Goal: Book appointment/travel/reservation

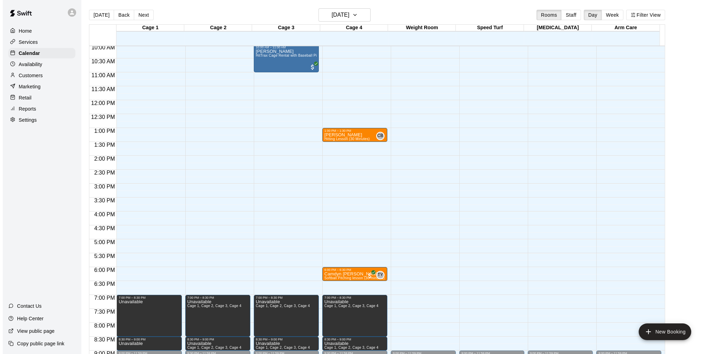
scroll to position [315, 0]
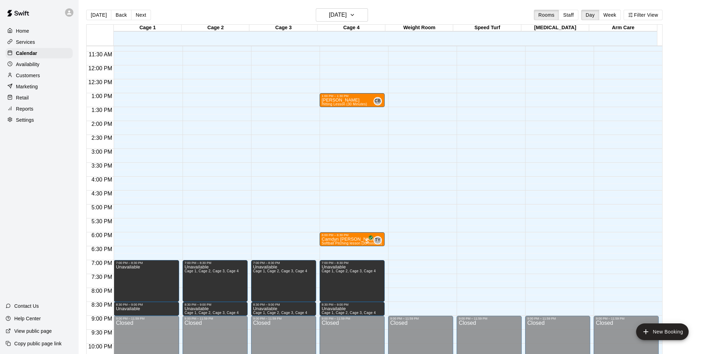
click at [262, 235] on div "12:00 AM – 10:00 AM Closed 10:00 AM – 11:00 AM [PERSON_NAME] HitTrax Cage Renta…" at bounding box center [283, 65] width 65 height 668
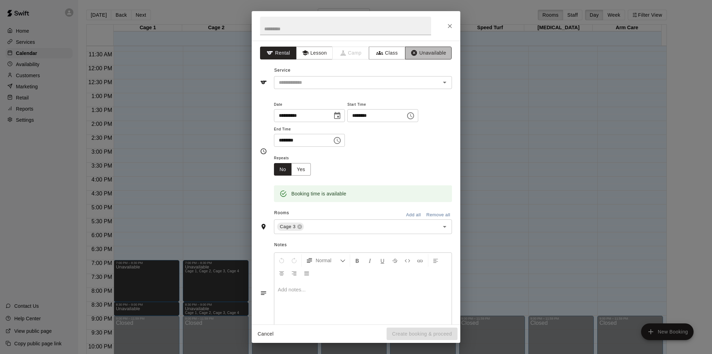
click at [429, 53] on button "Unavailable" at bounding box center [428, 53] width 47 height 13
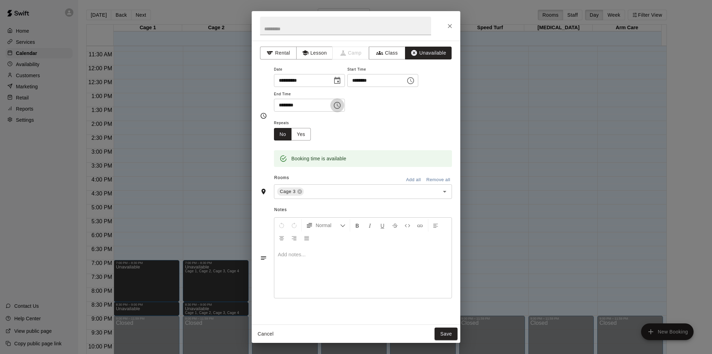
click at [341, 102] on icon "Choose time, selected time is 6:30 PM" at bounding box center [337, 105] width 7 height 7
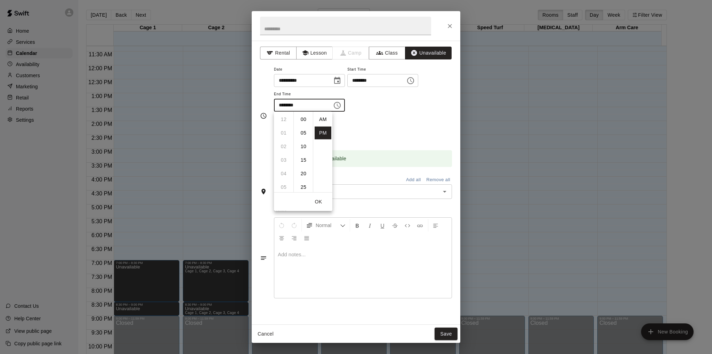
scroll to position [13, 0]
click at [283, 130] on li "07" at bounding box center [283, 133] width 17 height 13
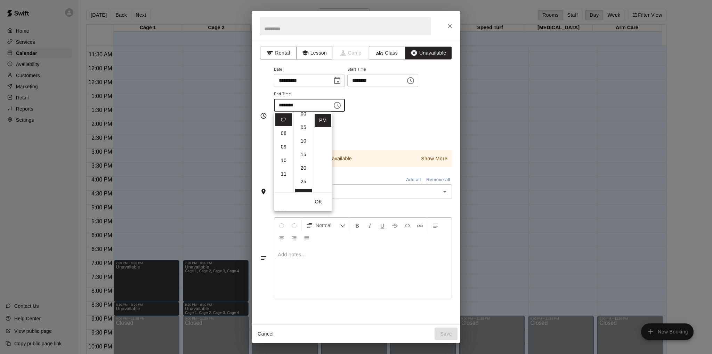
scroll to position [0, 0]
click at [305, 121] on li "00" at bounding box center [303, 119] width 17 height 13
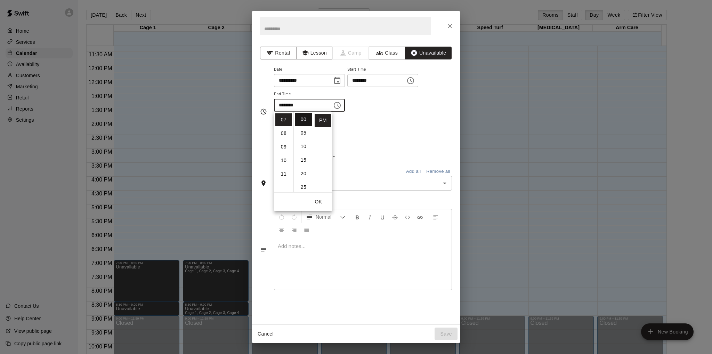
type input "********"
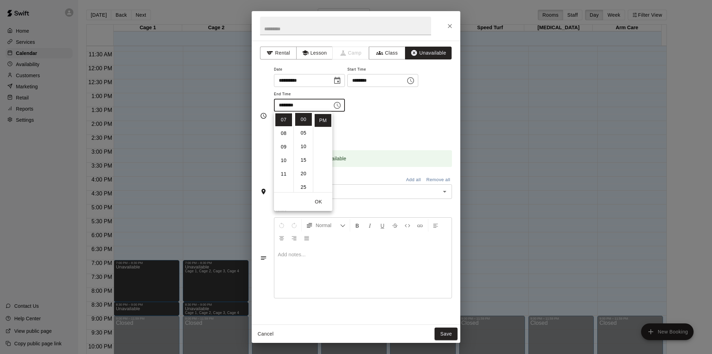
click at [362, 123] on div "Repeats No Yes" at bounding box center [363, 130] width 178 height 22
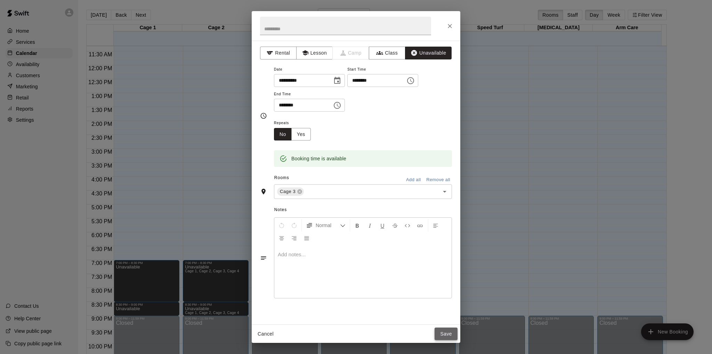
click at [451, 334] on button "Save" at bounding box center [446, 334] width 23 height 13
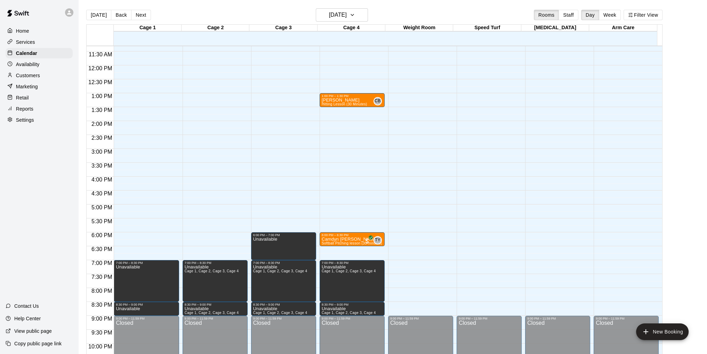
click at [362, 255] on div "12:00 AM – 10:00 AM Closed 1:00 PM – 1:30 PM [PERSON_NAME] Hitting Lesson (30 M…" at bounding box center [352, 65] width 65 height 668
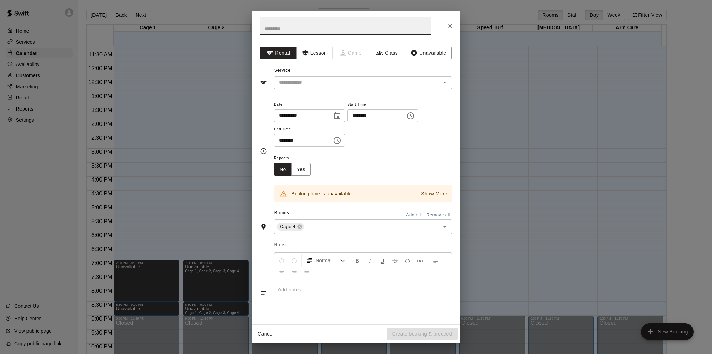
click at [413, 116] on icon "Choose time, selected time is 6:45 PM" at bounding box center [411, 115] width 2 height 3
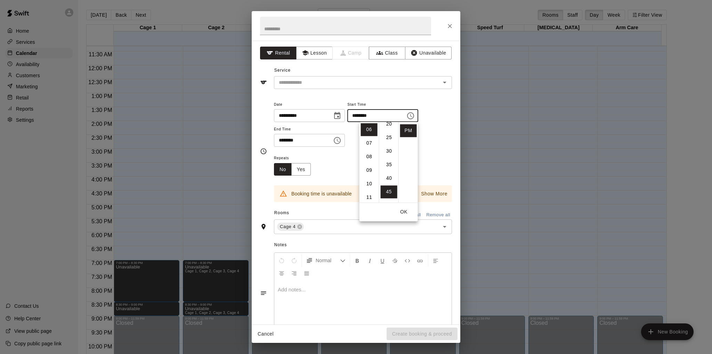
scroll to position [53, 0]
click at [389, 158] on li "30" at bounding box center [389, 158] width 17 height 13
click at [367, 141] on li "07" at bounding box center [369, 143] width 17 height 13
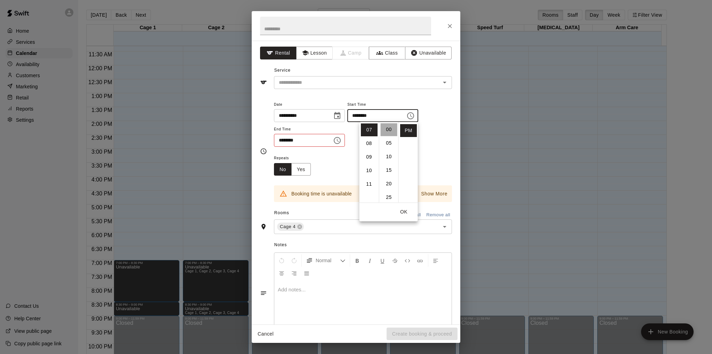
click at [388, 127] on li "00" at bounding box center [389, 129] width 17 height 13
click at [437, 135] on div "**********" at bounding box center [363, 123] width 178 height 47
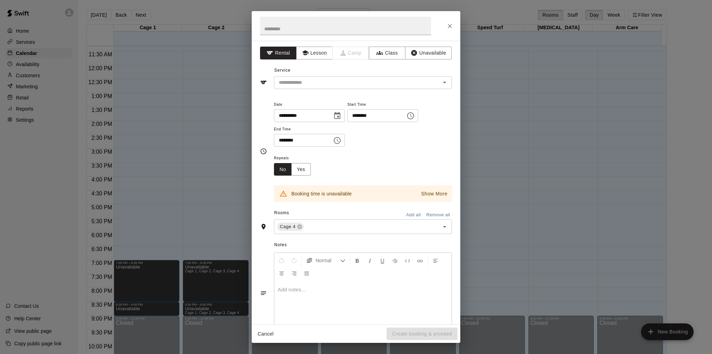
drag, startPoint x: 404, startPoint y: 14, endPoint x: 483, endPoint y: 33, distance: 81.8
click at [483, 33] on div "**********" at bounding box center [356, 177] width 712 height 354
click at [414, 115] on icon "Choose time, selected time is 7:00 PM" at bounding box center [410, 115] width 7 height 7
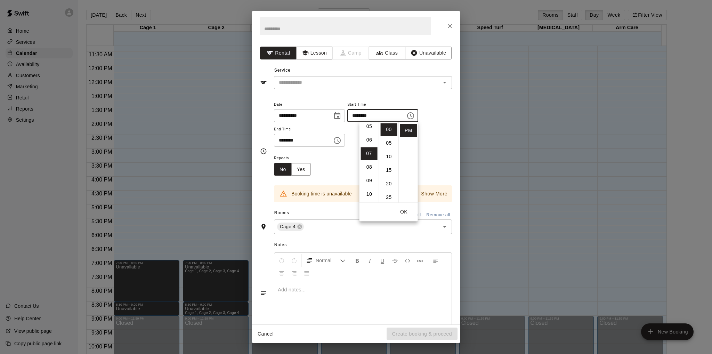
scroll to position [60, 0]
click at [367, 151] on li "06" at bounding box center [369, 151] width 17 height 13
click at [391, 177] on li "30" at bounding box center [389, 176] width 17 height 13
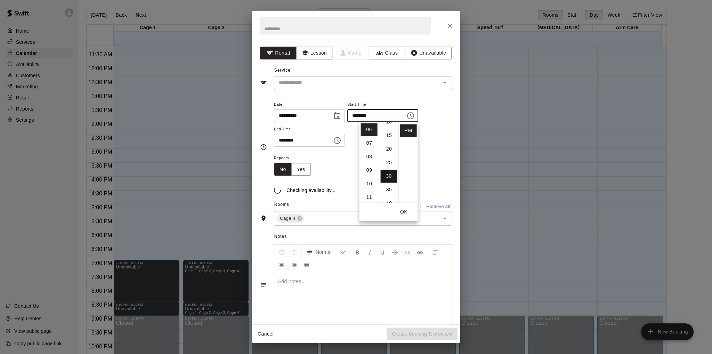
type input "********"
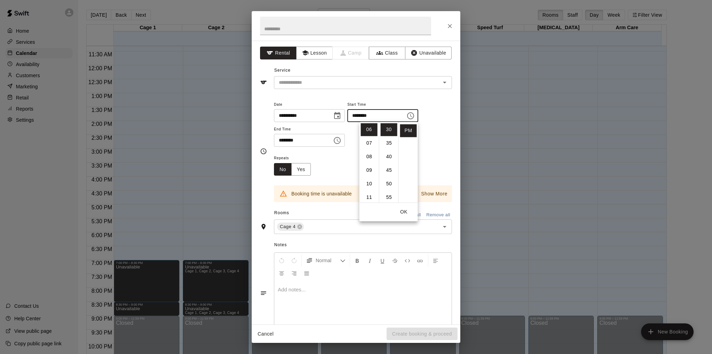
click at [342, 139] on icon "Choose time, selected time is 7:15 PM" at bounding box center [337, 140] width 8 height 8
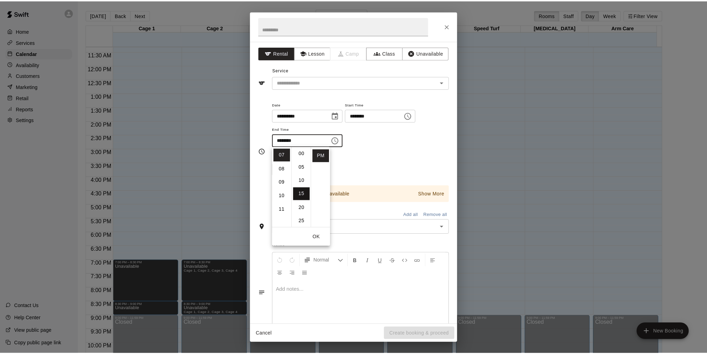
scroll to position [0, 0]
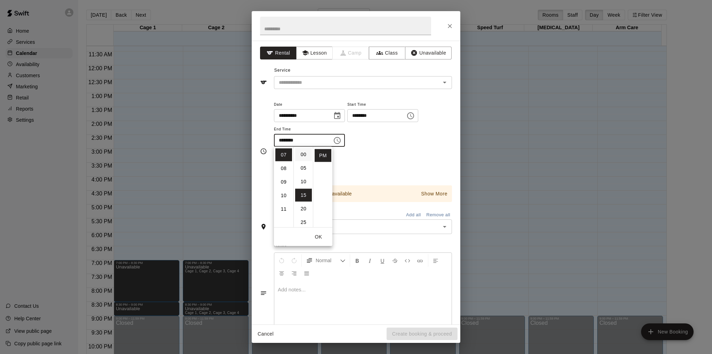
click at [303, 152] on li "00" at bounding box center [303, 154] width 17 height 13
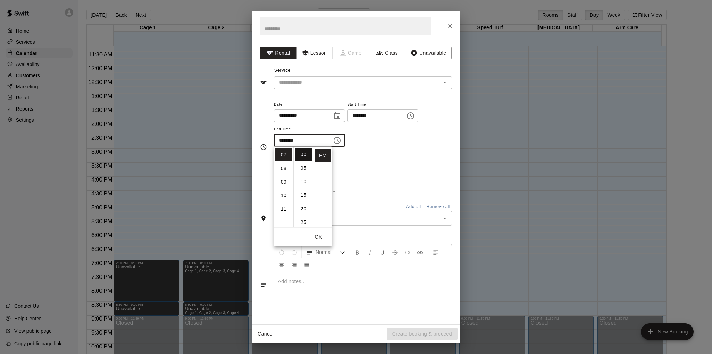
type input "********"
click at [381, 145] on div "**********" at bounding box center [363, 123] width 178 height 47
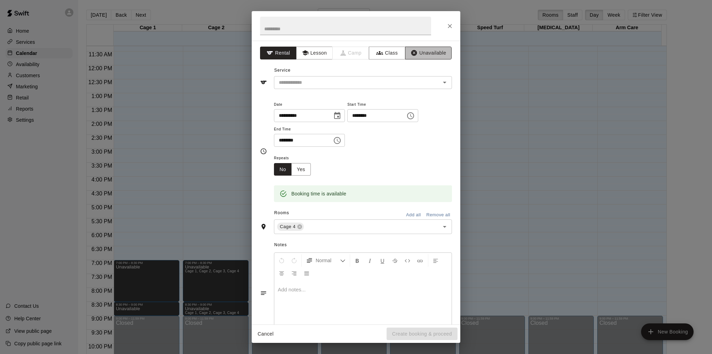
click at [429, 53] on button "Unavailable" at bounding box center [428, 53] width 47 height 13
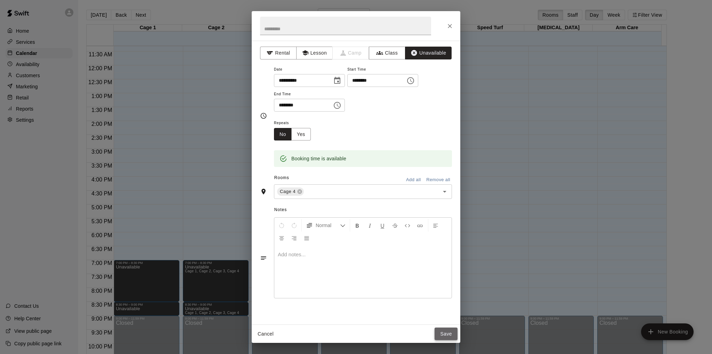
click at [446, 331] on button "Save" at bounding box center [446, 334] width 23 height 13
